Goal: Transaction & Acquisition: Purchase product/service

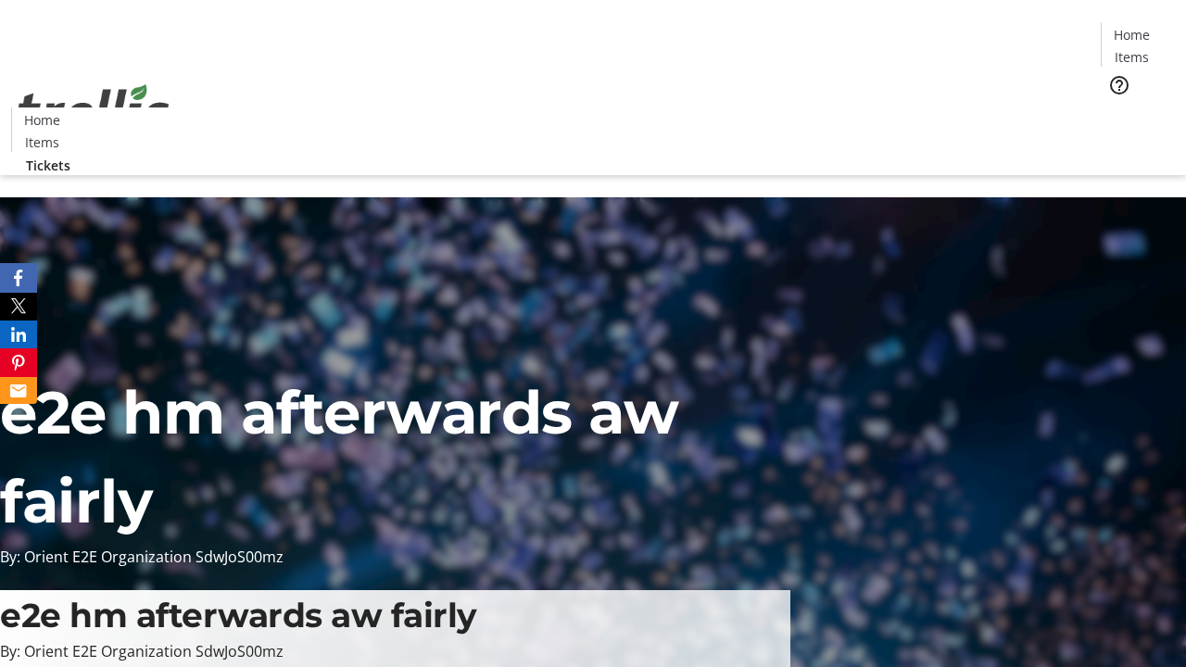
click at [1116, 108] on span "Tickets" at bounding box center [1138, 117] width 44 height 19
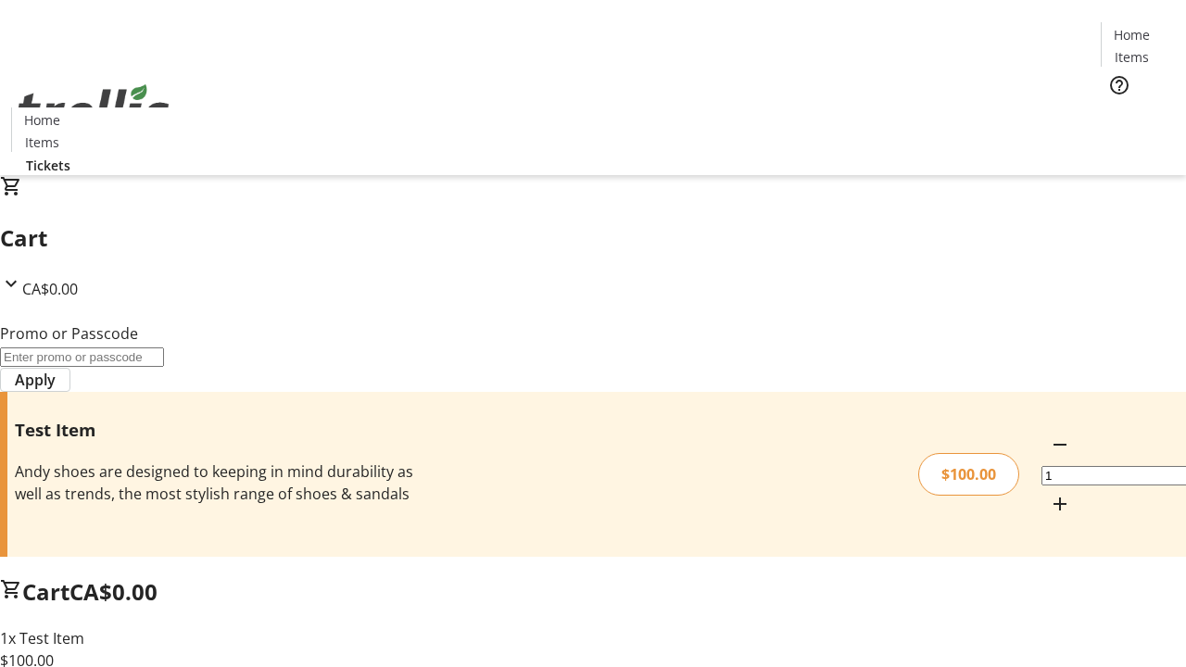
type input "FLAT"
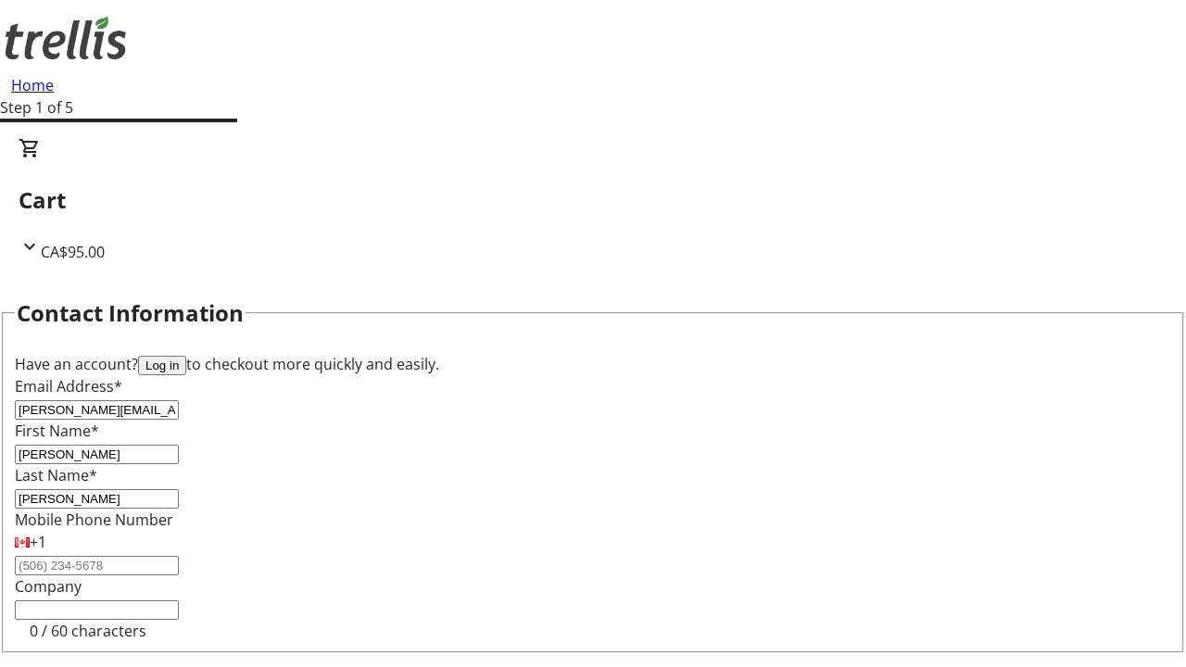
type input "[PERSON_NAME]"
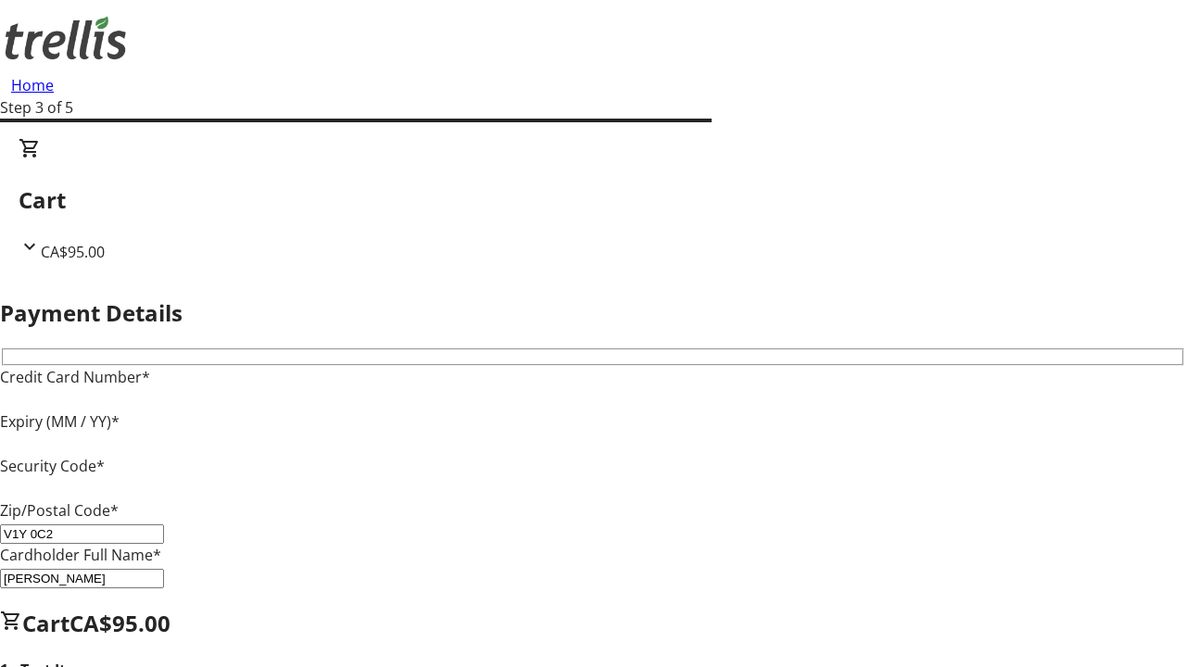
type input "V1Y 0C2"
